Goal: Information Seeking & Learning: Learn about a topic

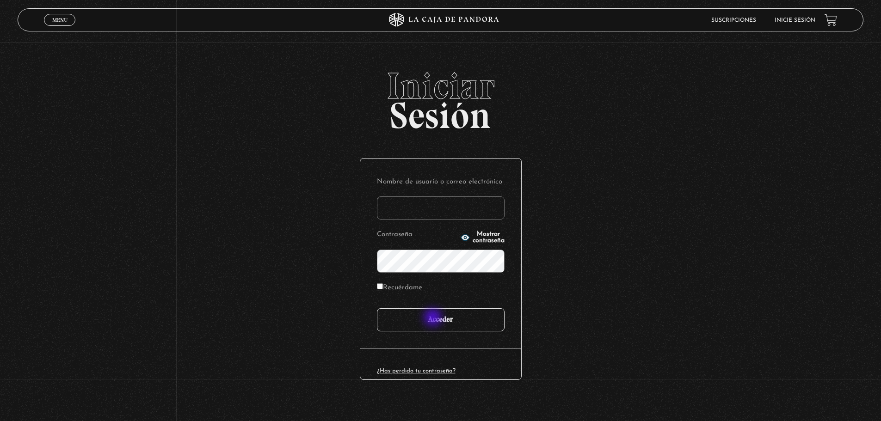
type input "Mcfly_24"
click at [434, 318] on input "Acceder" at bounding box center [441, 319] width 128 height 23
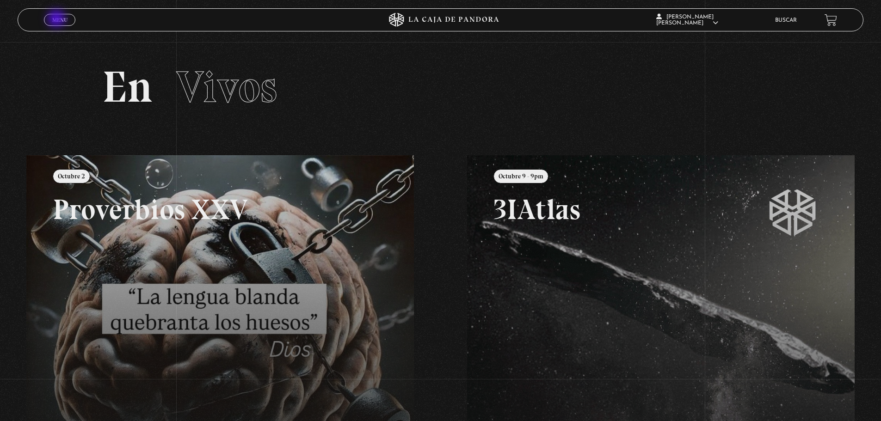
click at [57, 19] on span "Menu" at bounding box center [59, 20] width 15 height 6
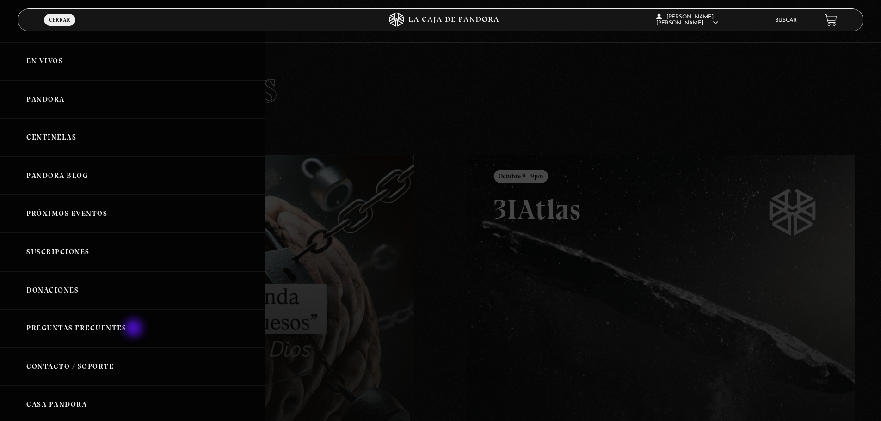
click at [119, 329] on link "Preguntas Frecuentes" at bounding box center [132, 328] width 264 height 38
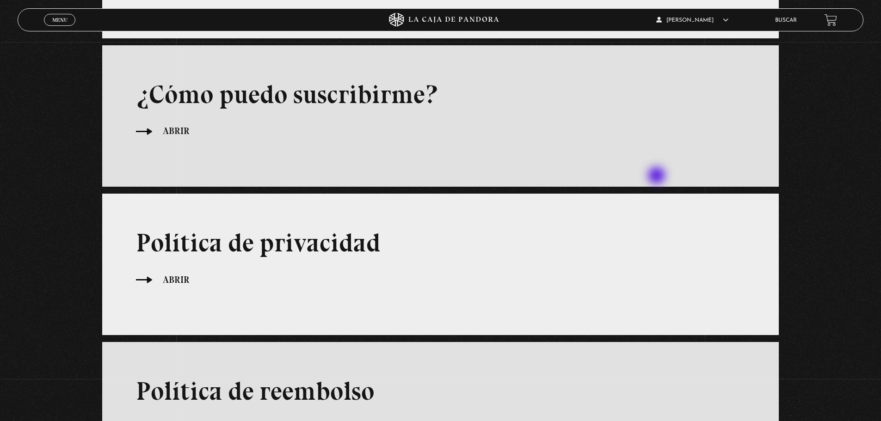
scroll to position [231, 0]
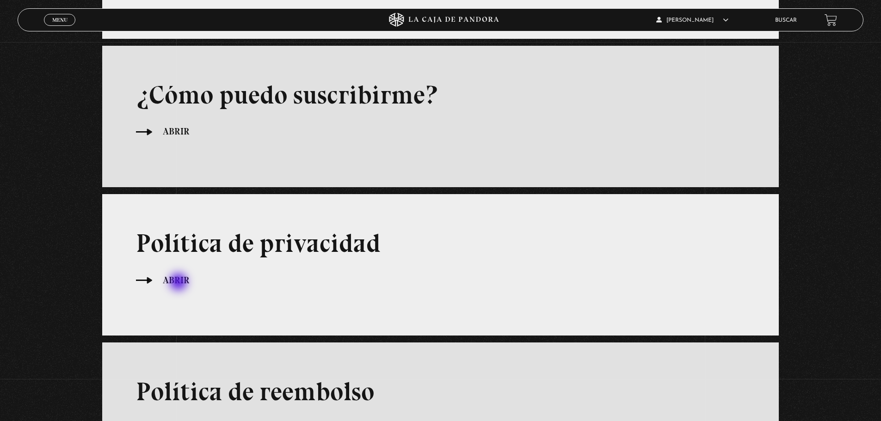
click at [179, 283] on span "Abrir" at bounding box center [176, 280] width 27 height 14
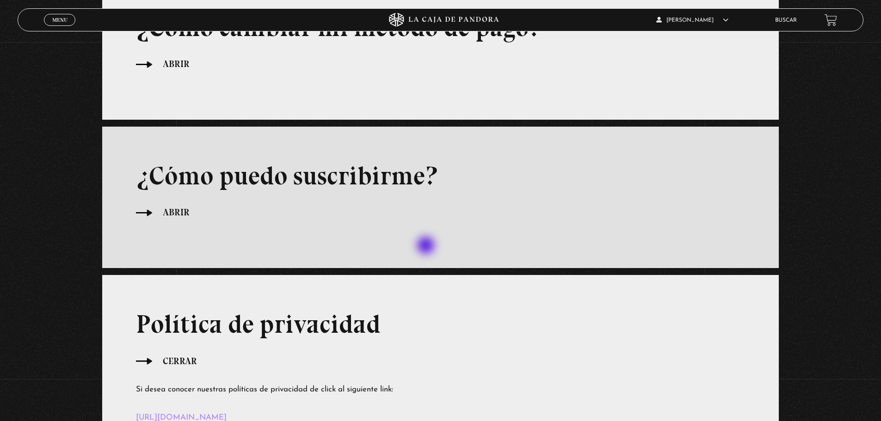
scroll to position [0, 0]
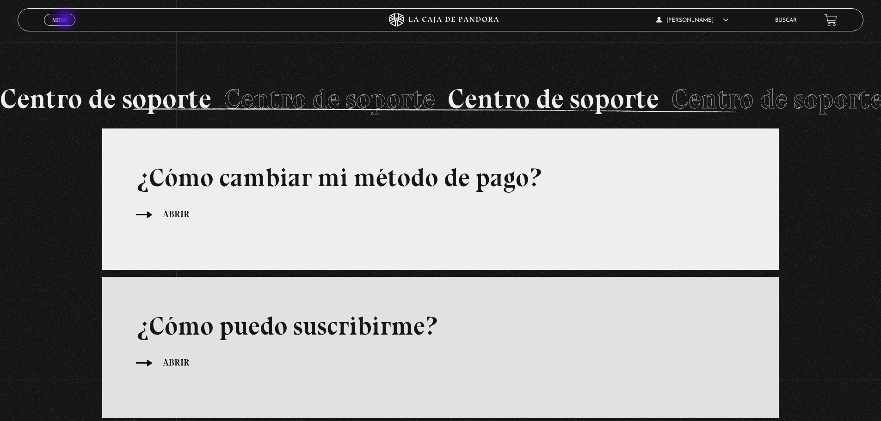
click at [66, 20] on span "Menu" at bounding box center [59, 20] width 15 height 6
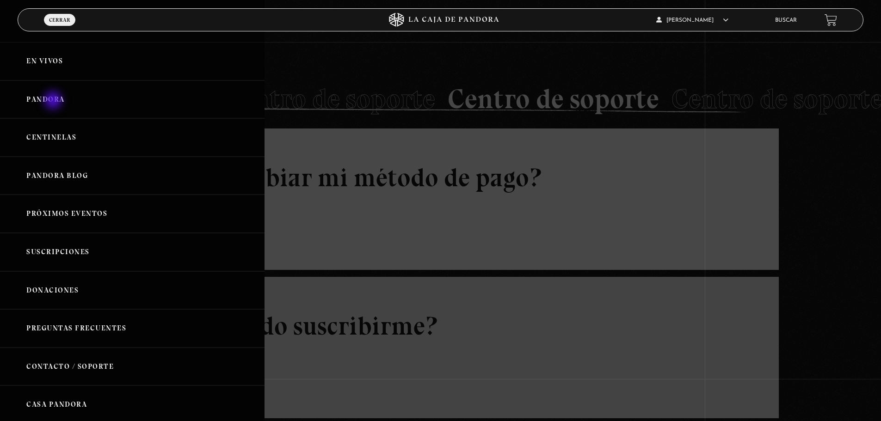
click at [54, 101] on link "Pandora" at bounding box center [132, 99] width 264 height 38
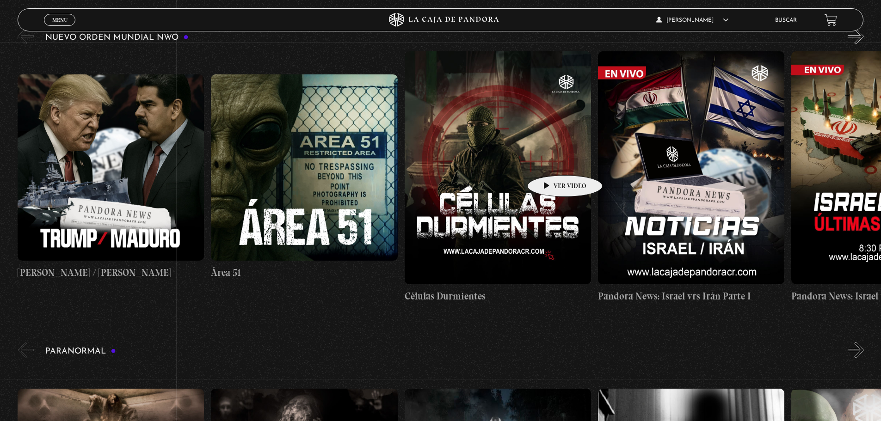
scroll to position [92, 0]
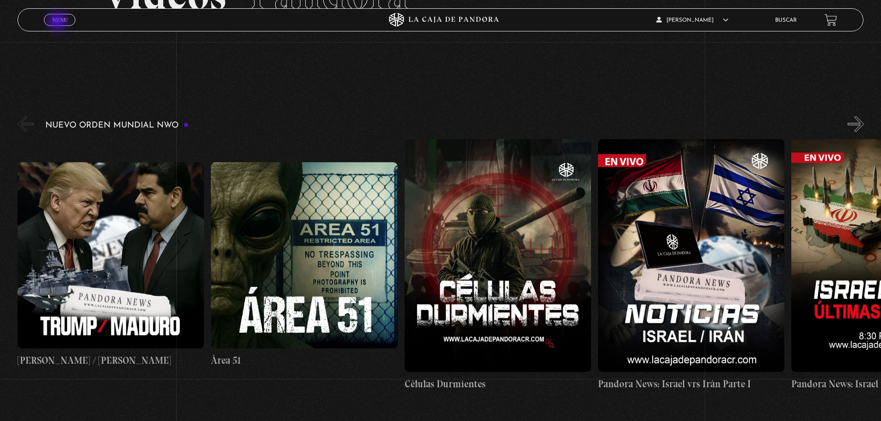
click at [58, 22] on span "Menu" at bounding box center [59, 20] width 15 height 6
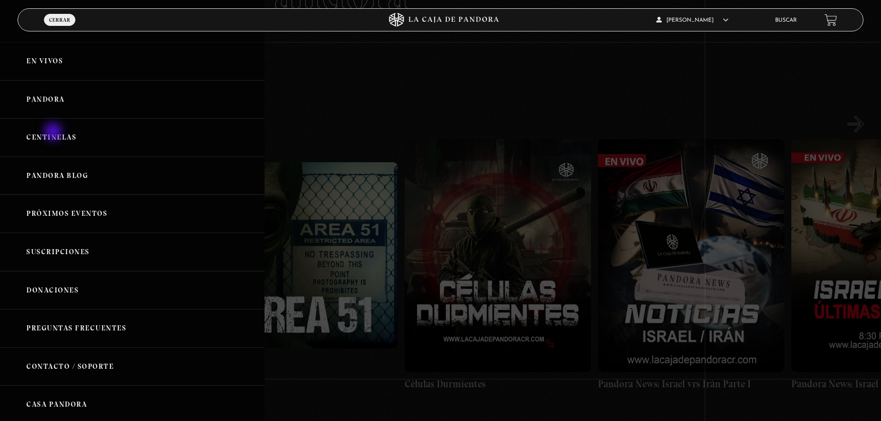
click at [54, 133] on link "Centinelas" at bounding box center [132, 137] width 264 height 38
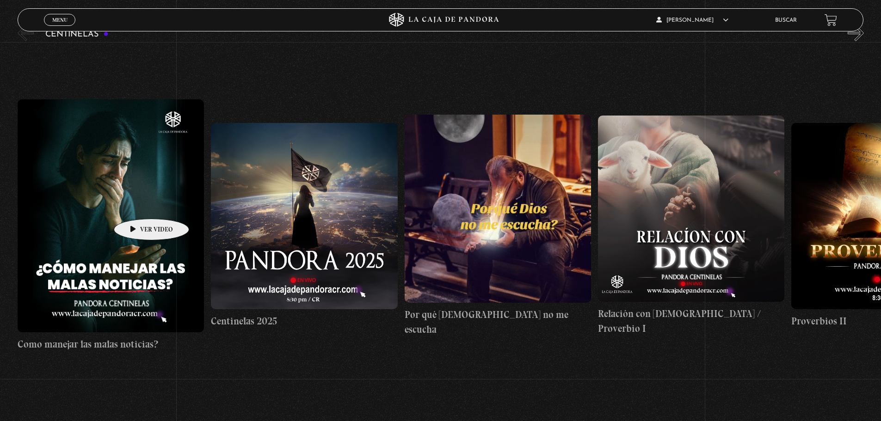
scroll to position [185, 0]
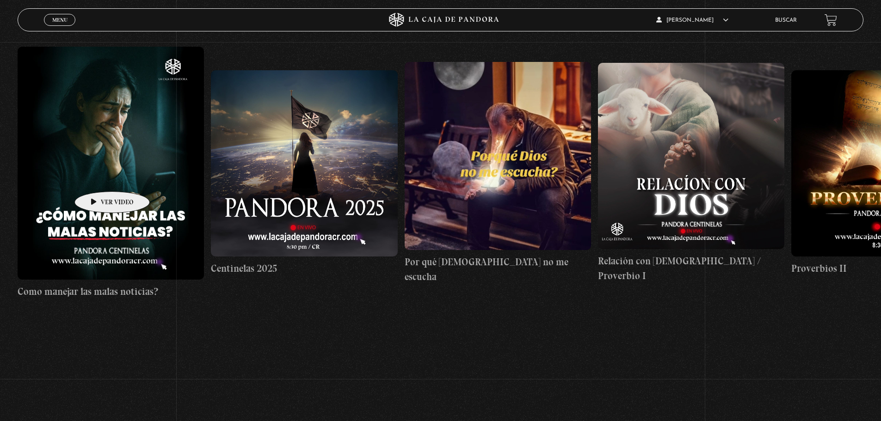
click at [98, 178] on figure at bounding box center [111, 163] width 186 height 233
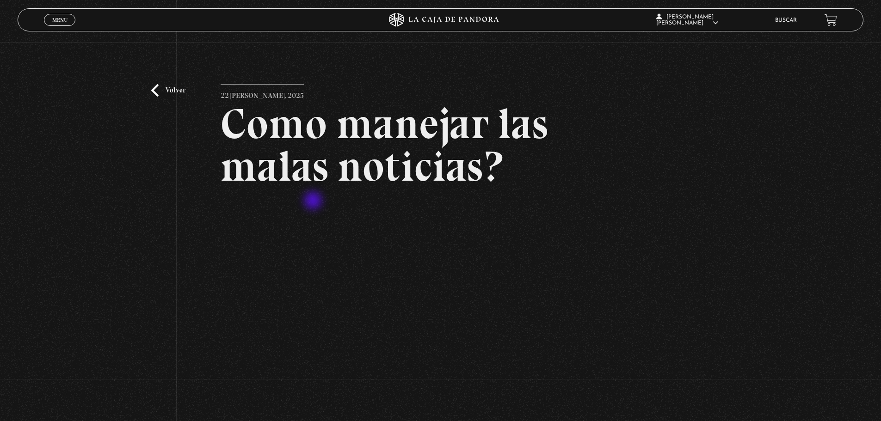
scroll to position [139, 0]
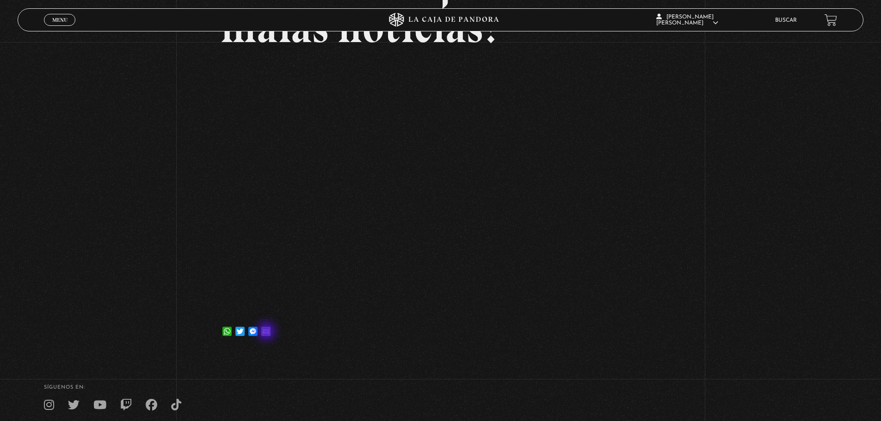
click at [267, 332] on link "Email" at bounding box center [265, 327] width 13 height 18
